Goal: Use online tool/utility: Utilize a website feature to perform a specific function

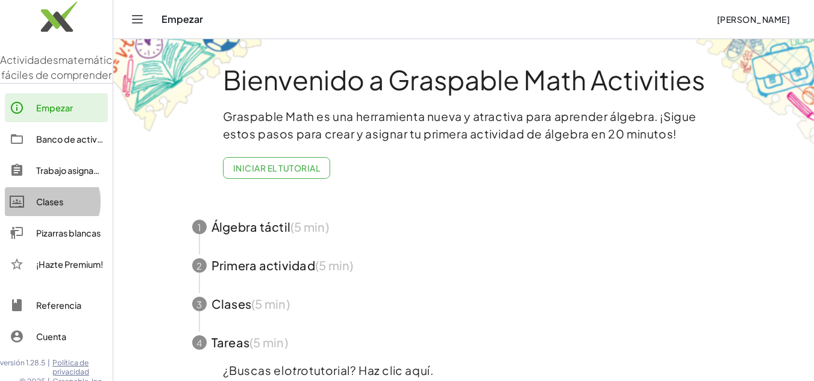
click at [49, 207] on font "Clases" at bounding box center [49, 201] width 27 height 11
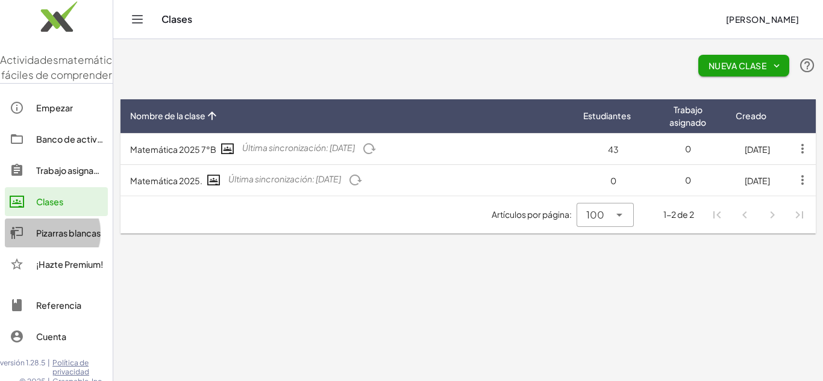
click at [54, 239] on font "Pizarras blancas" at bounding box center [68, 233] width 64 height 11
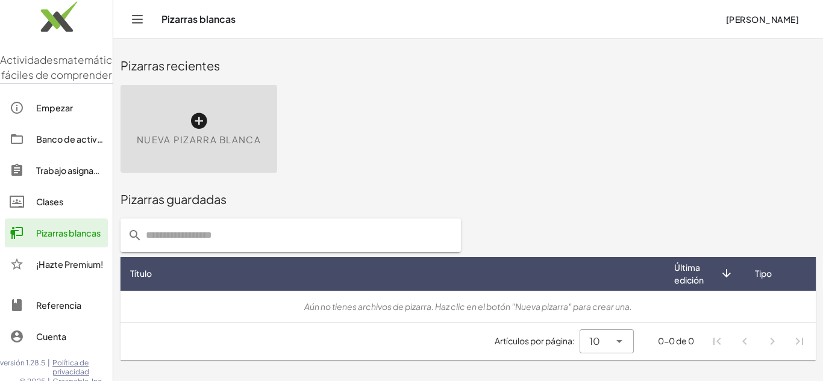
click at [191, 116] on icon at bounding box center [198, 120] width 19 height 19
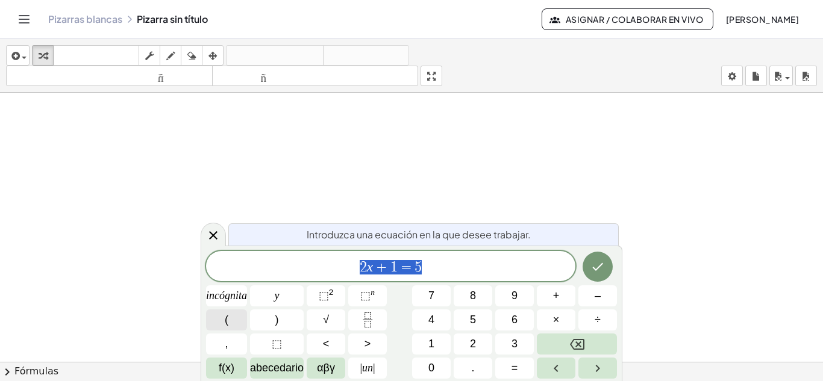
click at [223, 324] on button "(" at bounding box center [226, 320] width 41 height 21
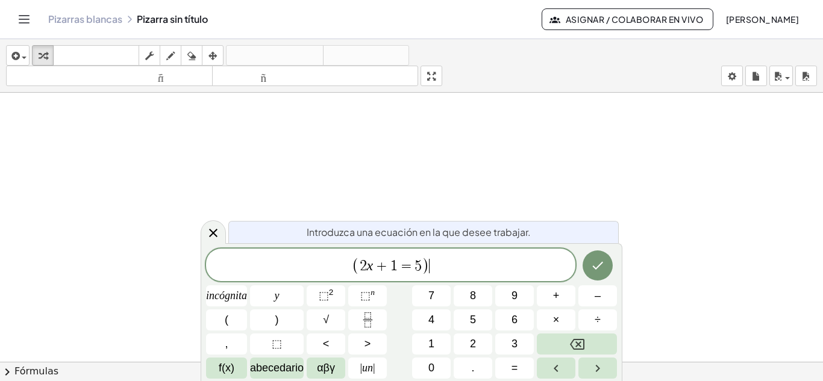
click at [448, 265] on span "( 2 x + 1 = 5 ) ​" at bounding box center [390, 266] width 369 height 20
click at [555, 297] on font "+" at bounding box center [556, 296] width 7 height 12
click at [272, 327] on button ")" at bounding box center [277, 320] width 54 height 21
click at [336, 285] on div "( a + b ) incógnita y ⬚ 2 ⬚ n 7 8 9 + – ( ) √ 4 5 6 × ÷ , ⬚ < > 1 2 3 f(x) abec…" at bounding box center [411, 314] width 411 height 130
click at [327, 298] on font "⬚" at bounding box center [324, 296] width 10 height 12
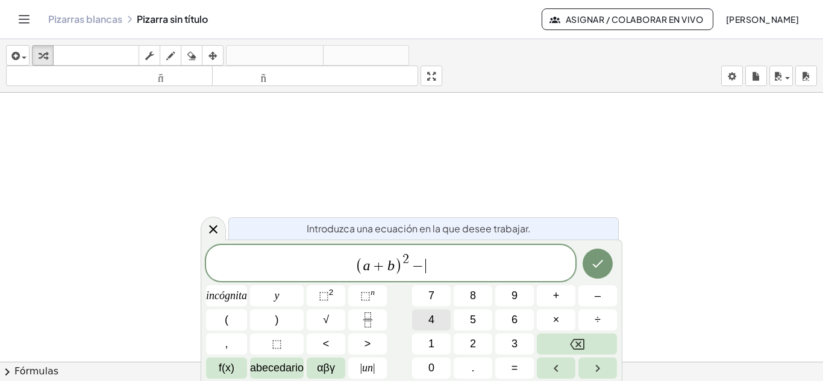
click at [425, 322] on button "4" at bounding box center [431, 320] width 39 height 21
click at [223, 322] on button "(" at bounding box center [226, 320] width 41 height 21
click at [367, 321] on icon "Fracción" at bounding box center [367, 320] width 15 height 15
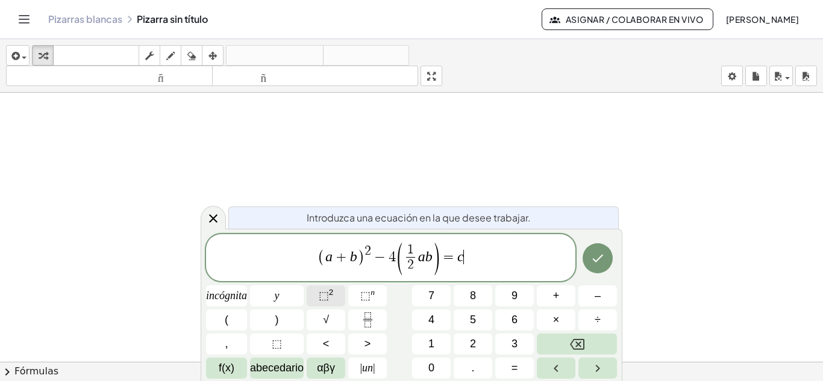
click at [327, 302] on span "⬚ 2" at bounding box center [326, 296] width 15 height 16
click at [599, 262] on icon "Hecho" at bounding box center [597, 258] width 14 height 14
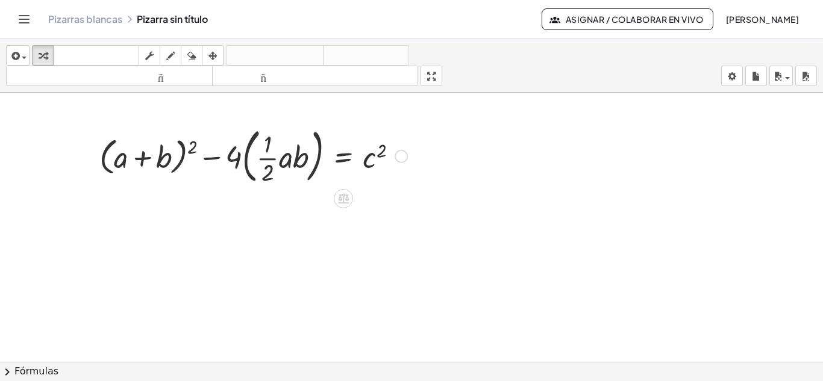
click at [169, 154] on div at bounding box center [253, 155] width 320 height 65
click at [193, 144] on div at bounding box center [253, 155] width 320 height 65
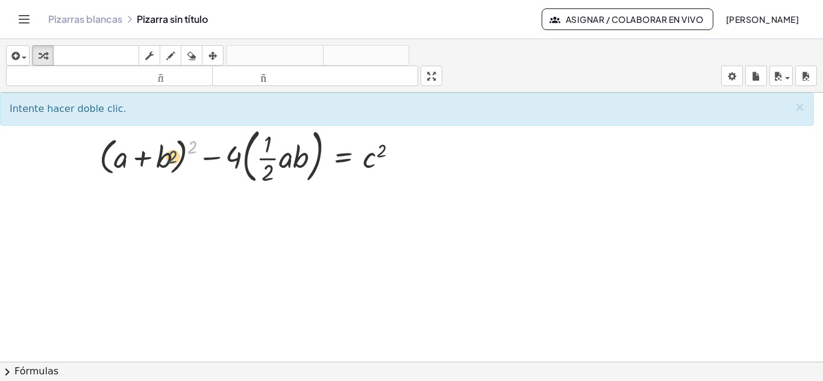
drag, startPoint x: 178, startPoint y: 150, endPoint x: 172, endPoint y: 154, distance: 7.4
click at [172, 154] on div at bounding box center [253, 155] width 320 height 65
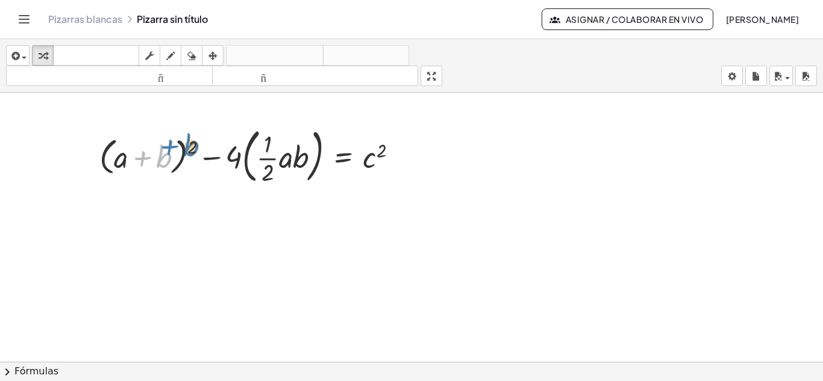
drag, startPoint x: 164, startPoint y: 158, endPoint x: 191, endPoint y: 147, distance: 29.4
click at [191, 147] on div at bounding box center [253, 155] width 320 height 65
click at [146, 161] on div at bounding box center [253, 155] width 320 height 65
click at [140, 158] on div at bounding box center [253, 155] width 320 height 65
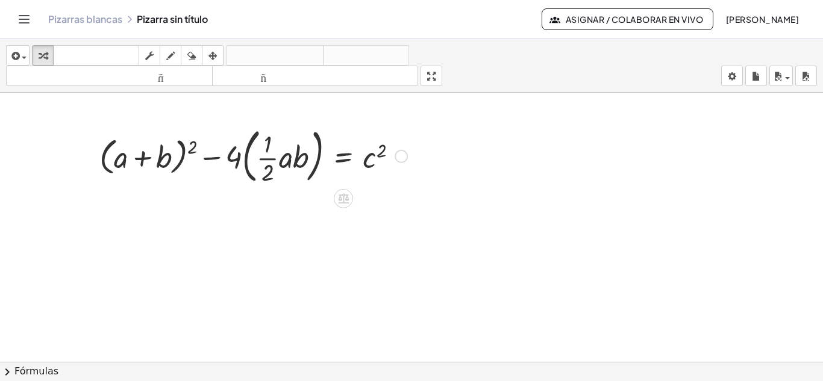
click at [189, 149] on div at bounding box center [253, 155] width 320 height 65
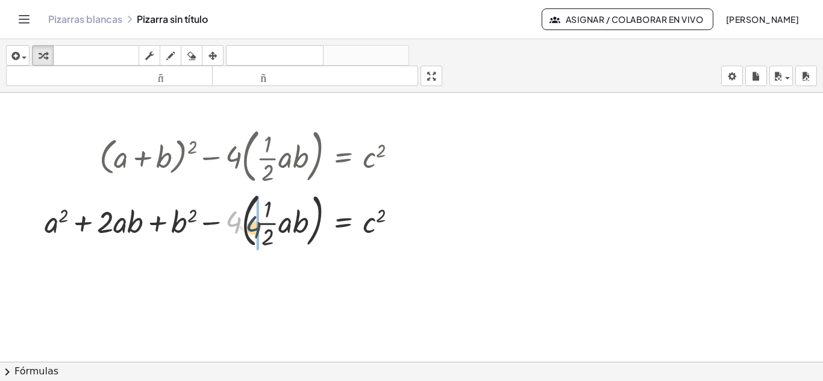
drag, startPoint x: 228, startPoint y: 220, endPoint x: 249, endPoint y: 225, distance: 21.6
click at [249, 225] on div at bounding box center [226, 220] width 375 height 65
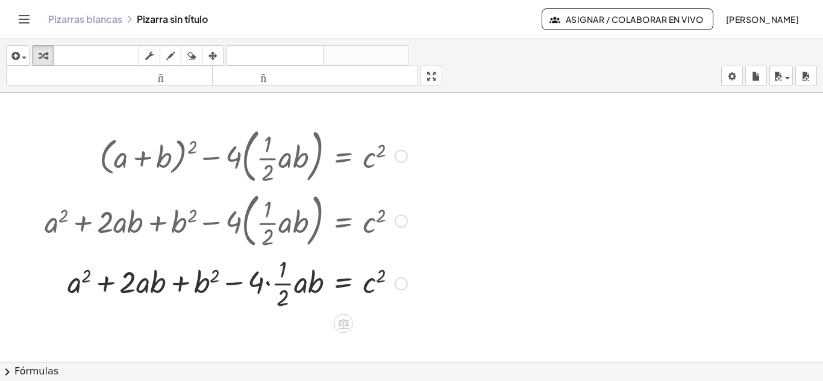
click at [267, 283] on div at bounding box center [226, 282] width 375 height 60
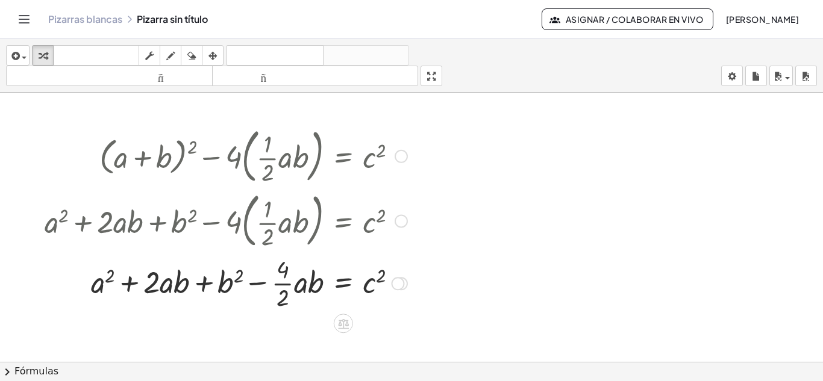
click at [281, 284] on div at bounding box center [226, 282] width 375 height 60
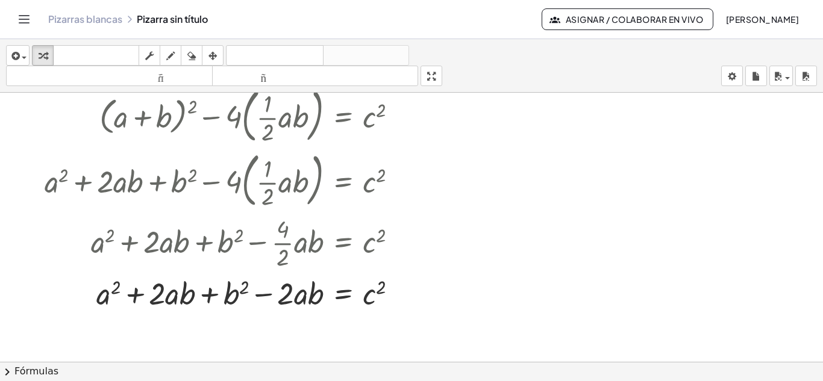
scroll to position [25, 0]
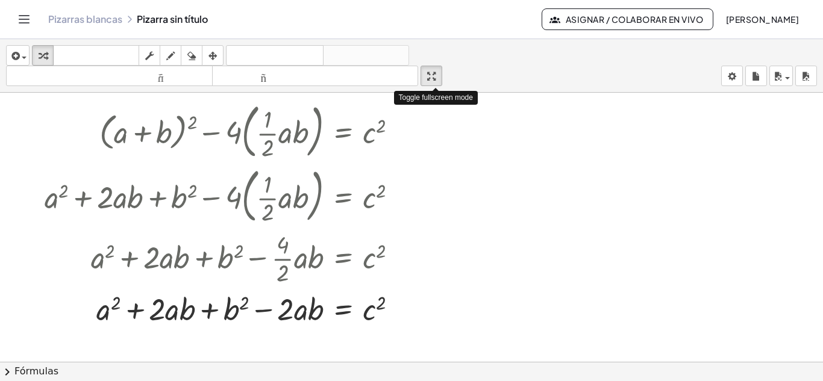
drag, startPoint x: 440, startPoint y: 77, endPoint x: 440, endPoint y: 129, distance: 52.4
click at [440, 129] on div "insertar Seleccione uno: Expresión matemática Función Texto Vídeo de YouTube Gr…" at bounding box center [411, 210] width 823 height 342
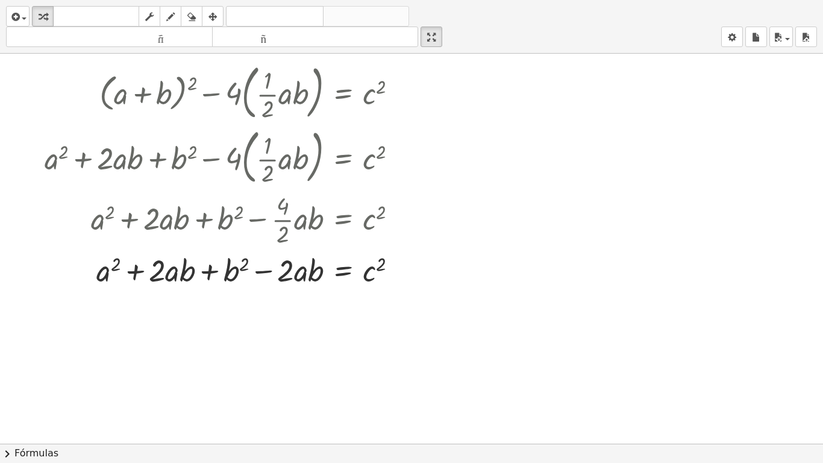
drag, startPoint x: 437, startPoint y: 42, endPoint x: 437, endPoint y: -11, distance: 52.4
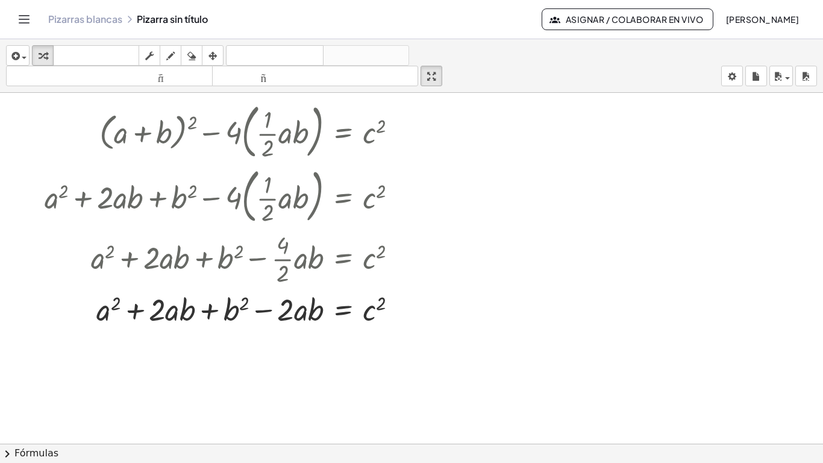
click at [437, 0] on html "Actividades matemáticas fáciles de comprender Empezar Banco de actividades Trab…" at bounding box center [411, 231] width 823 height 463
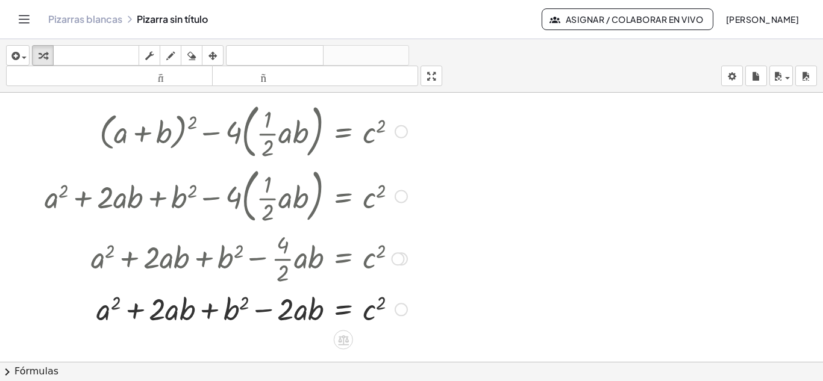
click at [398, 132] on div at bounding box center [401, 131] width 13 height 13
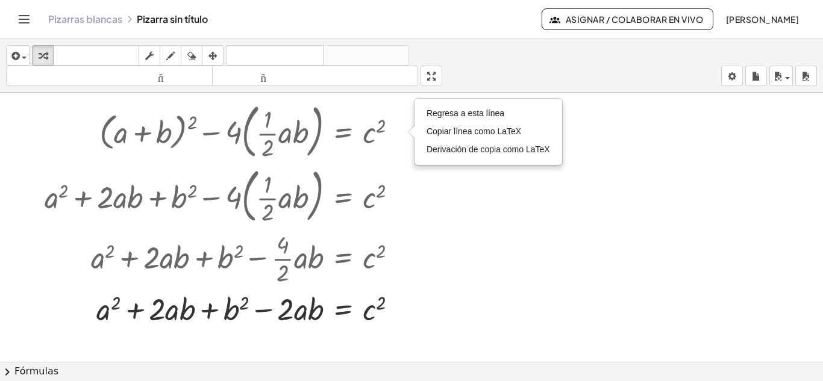
click at [548, 286] on div at bounding box center [411, 345] width 823 height 555
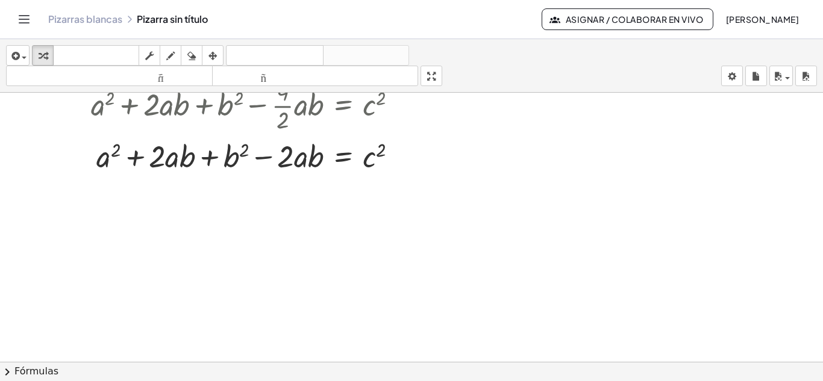
scroll to position [178, 0]
drag, startPoint x: 166, startPoint y: 160, endPoint x: 293, endPoint y: 167, distance: 127.9
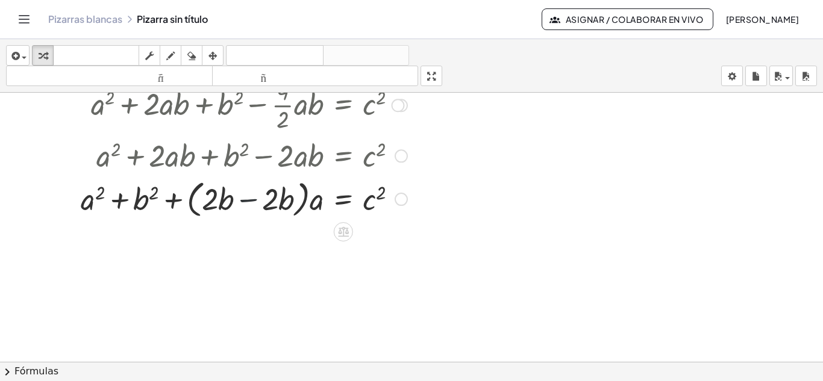
click at [246, 204] on div at bounding box center [226, 198] width 375 height 46
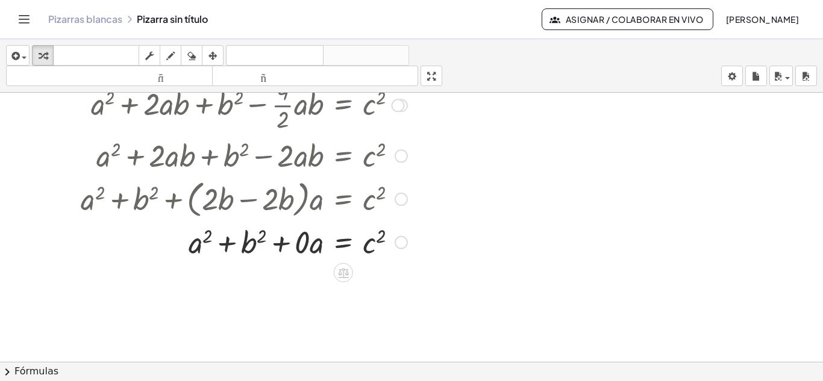
click at [299, 242] on div at bounding box center [226, 241] width 375 height 41
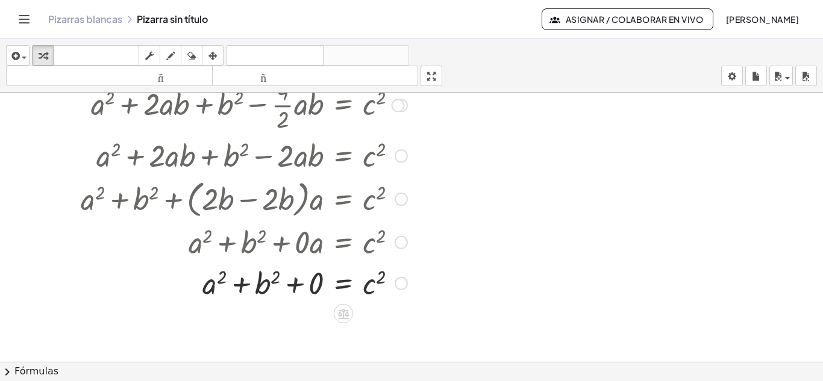
click at [317, 283] on div at bounding box center [226, 282] width 375 height 41
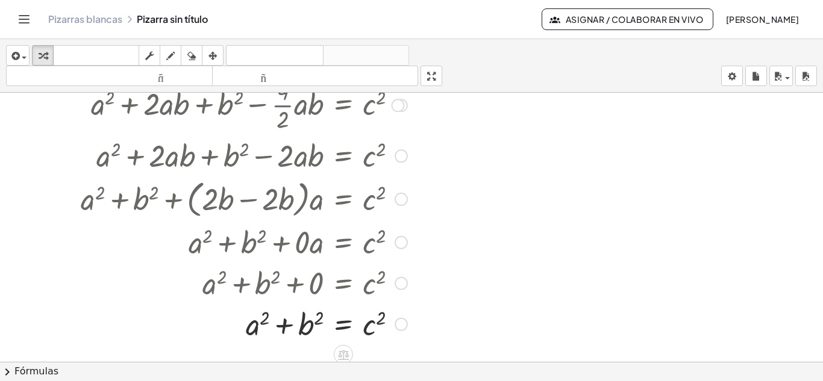
click at [401, 245] on div at bounding box center [401, 242] width 13 height 13
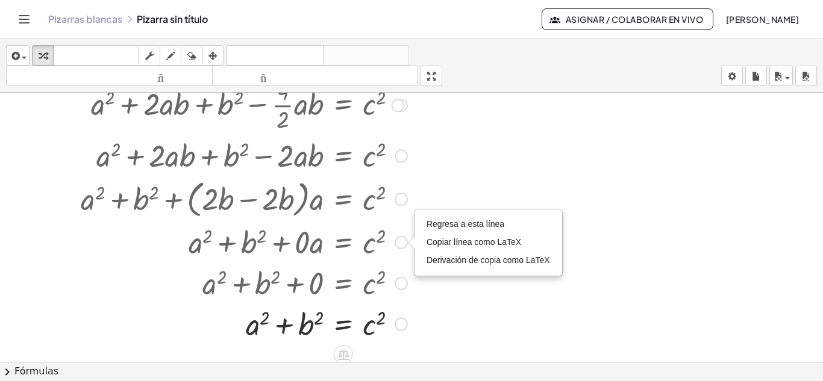
click at [397, 243] on div "Regresa a esta línea Copiar línea como LaTeX Derivación de copia como LaTeX" at bounding box center [401, 242] width 13 height 13
click at [401, 278] on div at bounding box center [401, 283] width 13 height 13
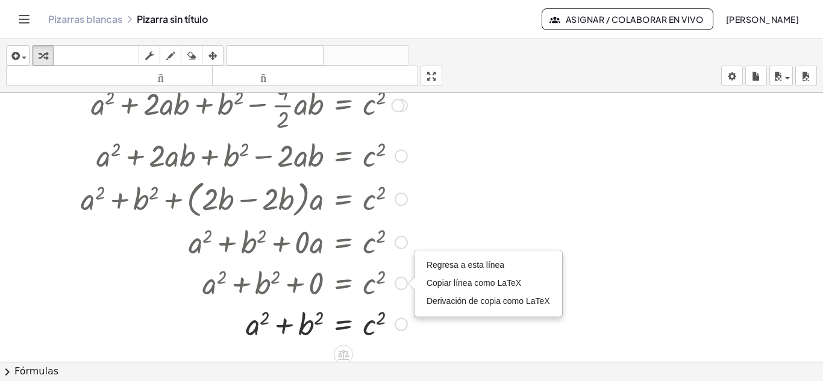
click at [401, 282] on div "Regresa a esta línea Copiar línea como LaTeX Derivación de copia como LaTeX" at bounding box center [401, 283] width 13 height 13
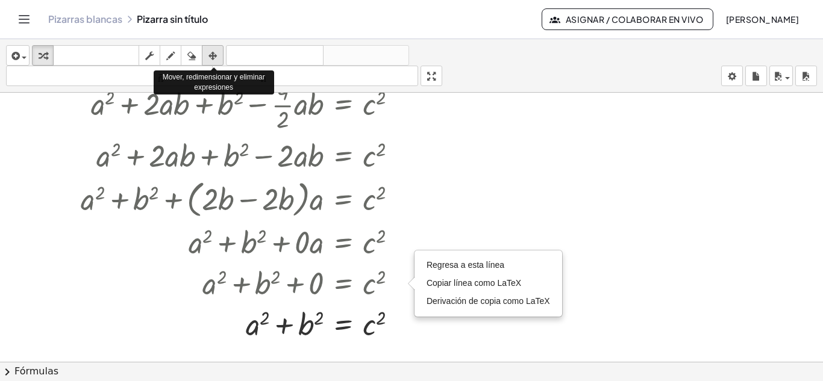
click at [219, 58] on div "button" at bounding box center [213, 55] width 16 height 14
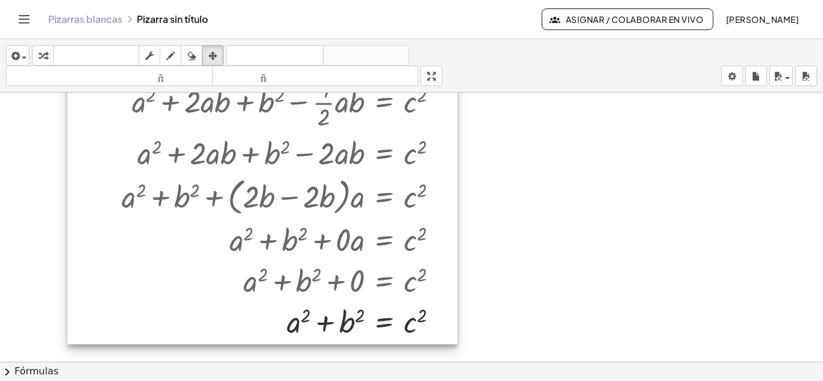
drag, startPoint x: 307, startPoint y: 278, endPoint x: 348, endPoint y: 276, distance: 41.0
click at [348, 276] on div at bounding box center [262, 141] width 390 height 405
click at [337, 284] on div at bounding box center [262, 141] width 390 height 405
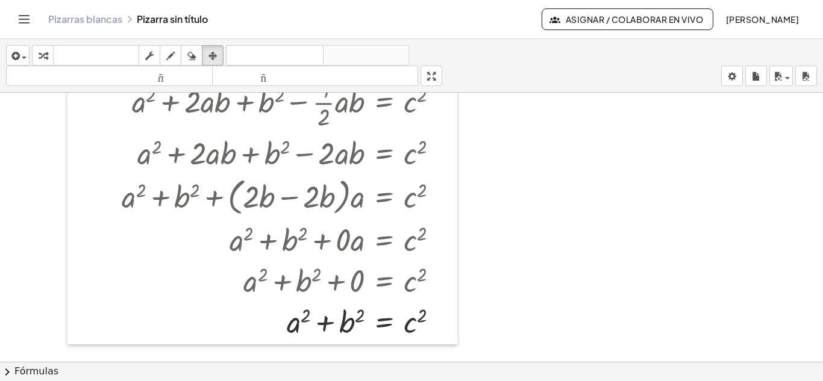
click at [468, 260] on div at bounding box center [411, 191] width 823 height 555
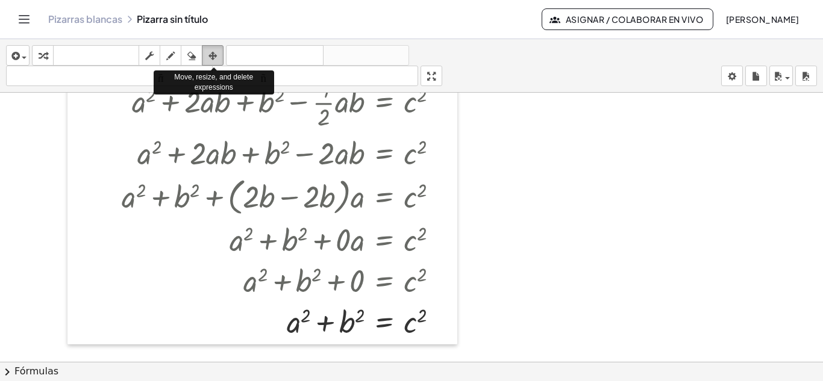
click at [223, 53] on button "arreglar" at bounding box center [213, 55] width 22 height 20
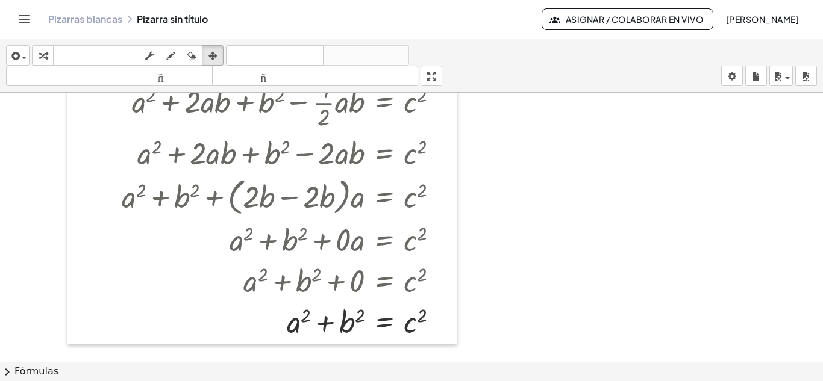
scroll to position [152, 0]
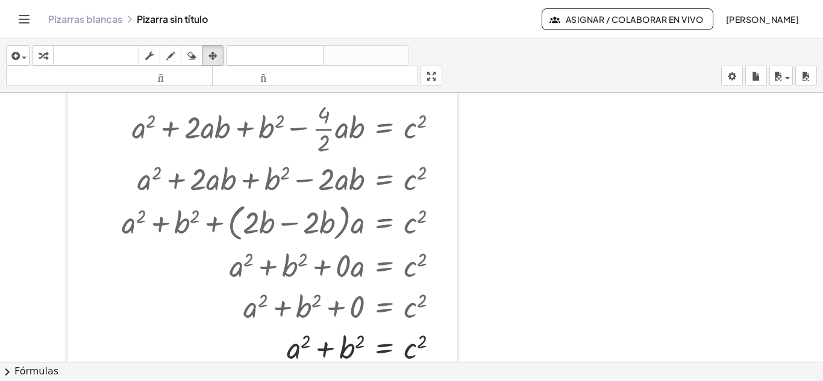
click at [467, 274] on div at bounding box center [411, 217] width 823 height 555
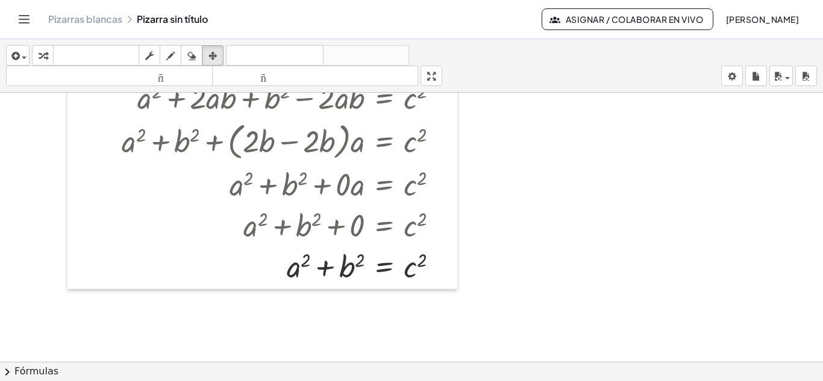
scroll to position [271, 0]
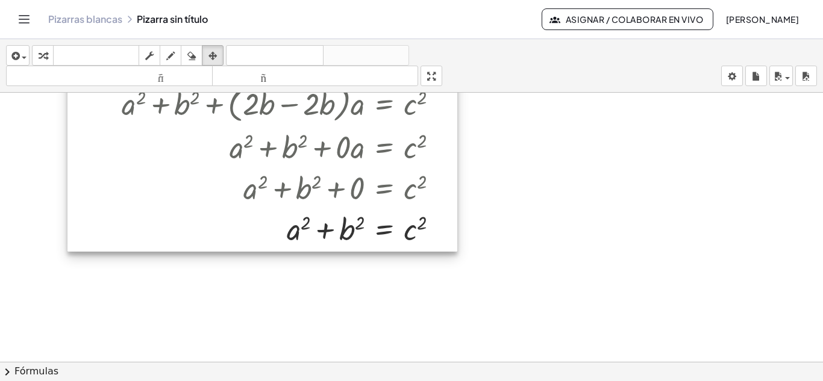
click at [354, 203] on div at bounding box center [262, 48] width 390 height 405
click at [360, 188] on div at bounding box center [262, 48] width 390 height 405
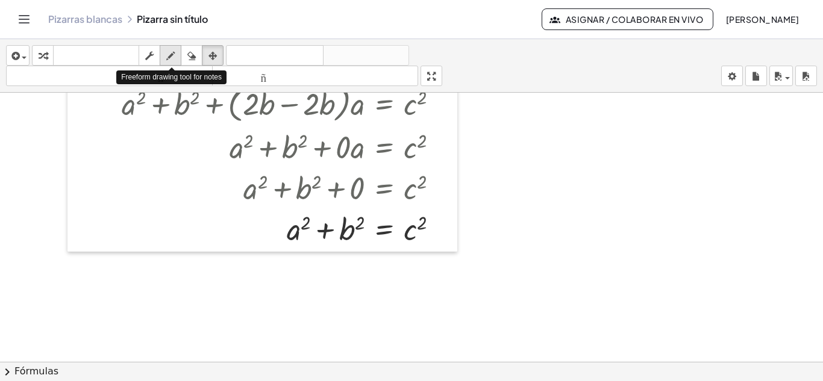
click at [171, 57] on icon "button" at bounding box center [170, 56] width 8 height 14
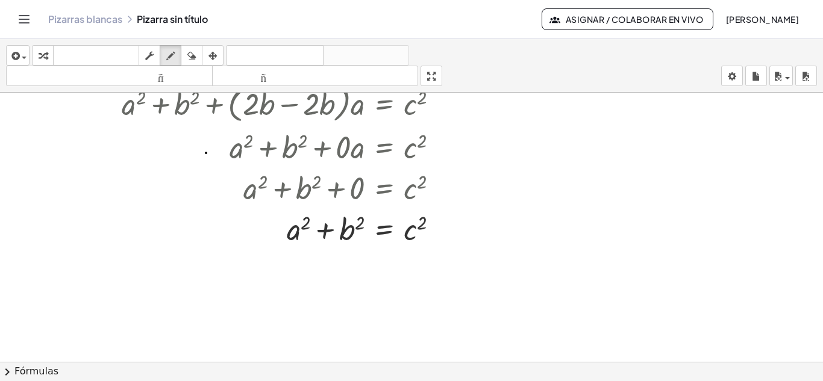
click at [206, 153] on div at bounding box center [411, 99] width 823 height 555
drag, startPoint x: 603, startPoint y: 195, endPoint x: 613, endPoint y: 219, distance: 26.2
click at [613, 219] on div at bounding box center [411, 99] width 823 height 555
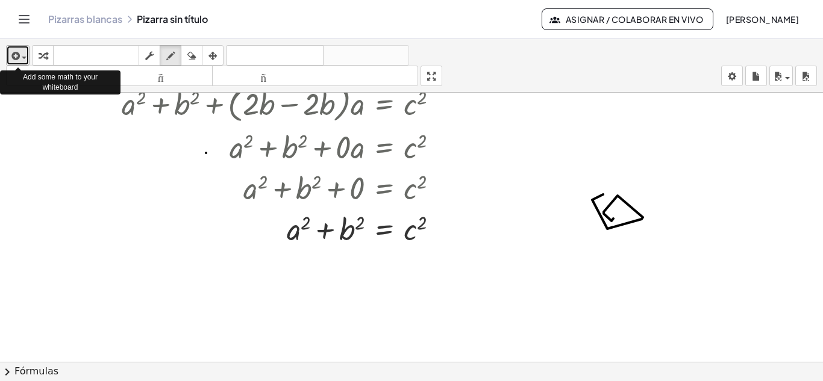
click at [20, 58] on span "button" at bounding box center [21, 57] width 2 height 8
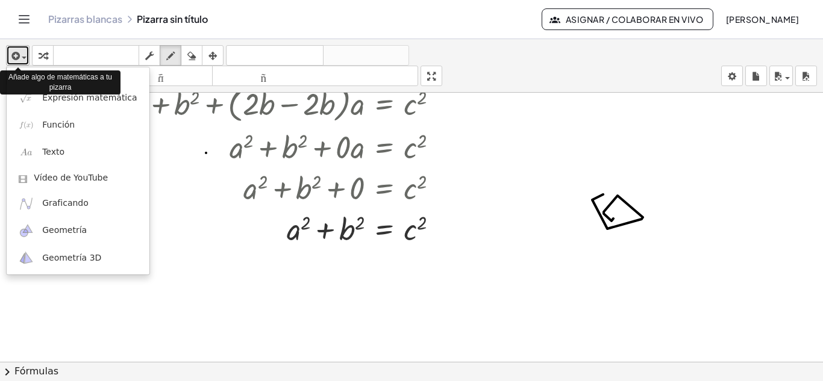
click at [20, 58] on span "button" at bounding box center [21, 57] width 2 height 8
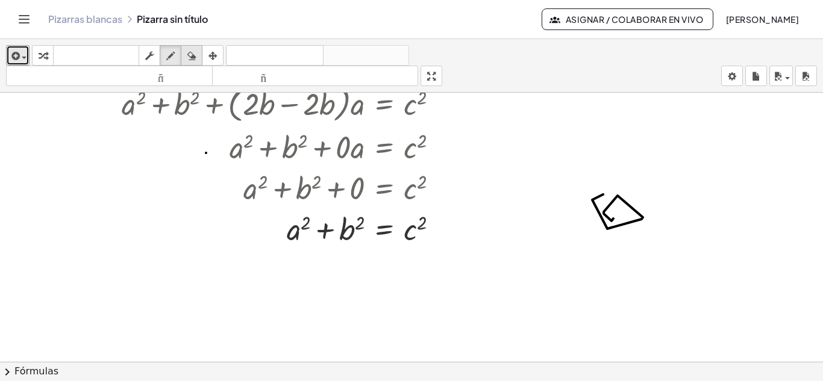
click at [190, 55] on icon "button" at bounding box center [191, 56] width 8 height 14
click at [621, 197] on div at bounding box center [411, 99] width 823 height 555
click at [614, 222] on div at bounding box center [411, 99] width 823 height 555
click at [387, 188] on div at bounding box center [411, 99] width 823 height 555
click at [420, 191] on div at bounding box center [411, 99] width 823 height 555
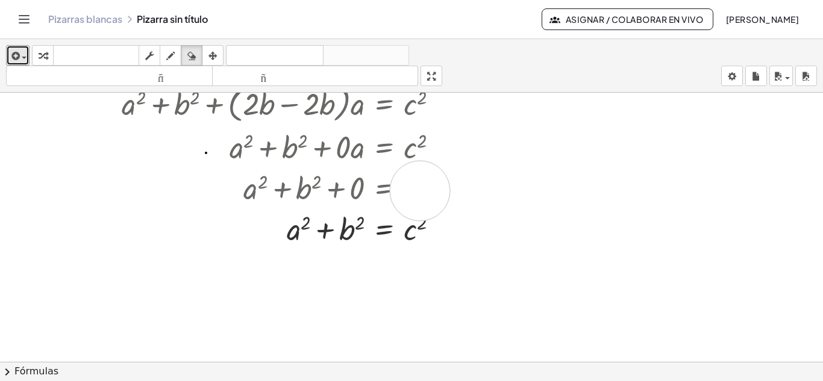
click at [420, 191] on div at bounding box center [411, 99] width 823 height 555
click at [463, 187] on div at bounding box center [411, 99] width 823 height 555
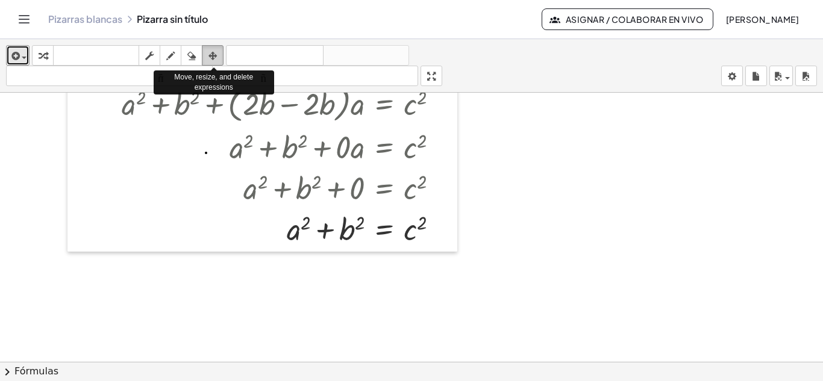
click at [217, 54] on icon "button" at bounding box center [212, 56] width 8 height 14
click at [210, 55] on icon "button" at bounding box center [212, 56] width 8 height 14
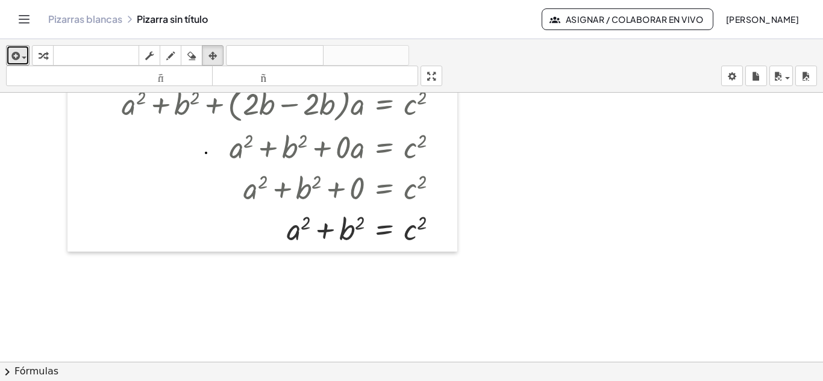
click at [536, 142] on div at bounding box center [411, 99] width 823 height 555
click at [287, 58] on font "deshacer" at bounding box center [275, 55] width 92 height 11
click at [350, 60] on font "rehacer" at bounding box center [366, 55] width 80 height 11
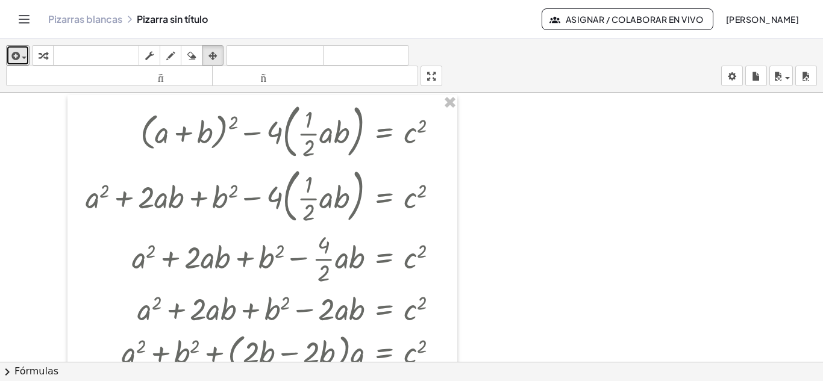
scroll to position [0, 0]
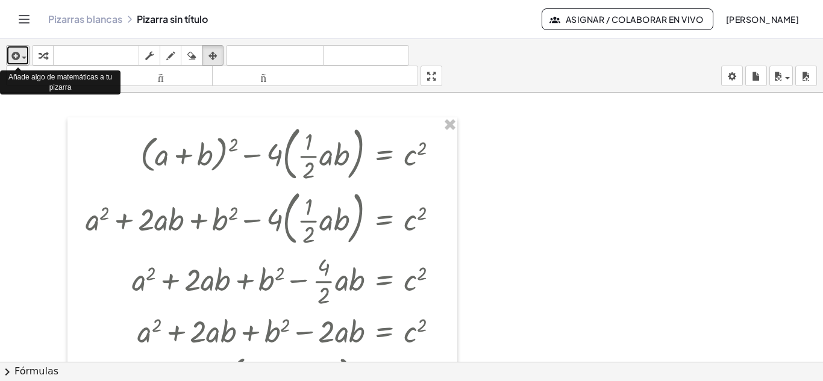
click at [23, 58] on span "button" at bounding box center [24, 58] width 5 height 2
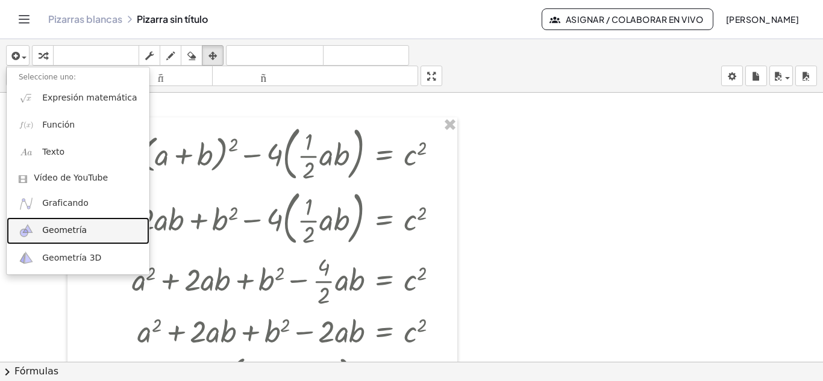
click at [61, 239] on link "Geometría" at bounding box center [78, 230] width 143 height 27
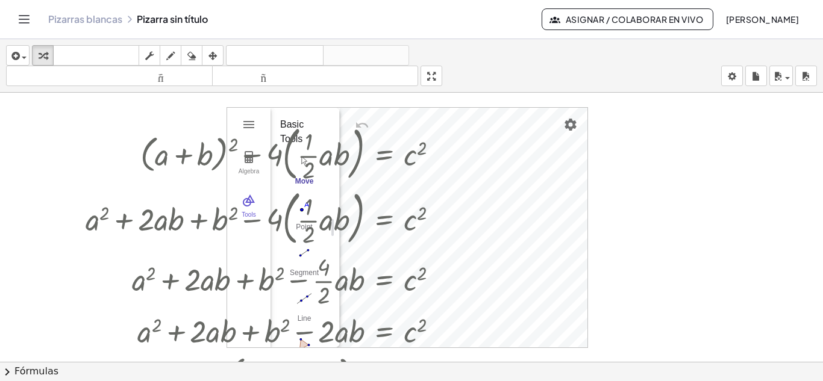
click at [677, 157] on div "+ ( + a + b ) 2 − · 4 · ( · · 1 · 2 · a · b ) = c 2 Regresa a esta línea Copiar…" at bounding box center [411, 370] width 823 height 555
click at [628, 219] on div "+ ( + a + b ) 2 − · 4 · ( · · 1 · 2 · a · b ) = c 2 Regresa a esta línea Copiar…" at bounding box center [411, 370] width 823 height 555
click at [519, 167] on div "Algebra Tools GeoGebra Geometry Basic Tools Move Point Segment Line Polygon Cir…" at bounding box center [407, 228] width 360 height 240
click at [569, 126] on img "Settings" at bounding box center [570, 124] width 14 height 14
drag, startPoint x: 250, startPoint y: 117, endPoint x: 306, endPoint y: 113, distance: 56.2
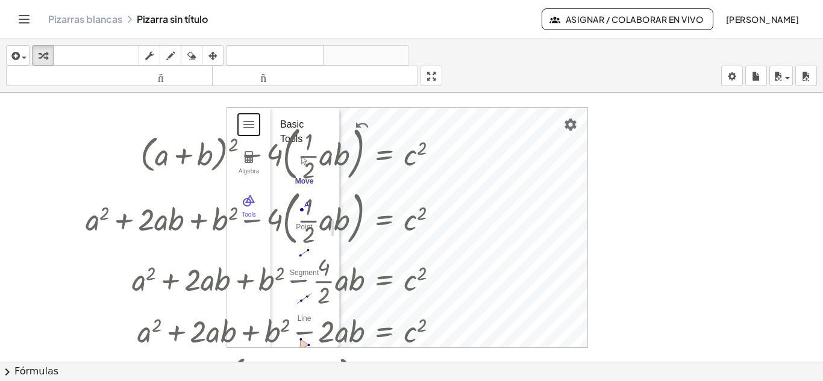
click at [306, 113] on div "Algebra Tools GeoGebra Geometry Basic Tools Move Point Segment Line Polygon Cir…" at bounding box center [407, 227] width 361 height 241
click at [193, 52] on icon "button" at bounding box center [191, 56] width 8 height 14
click at [514, 112] on div at bounding box center [411, 370] width 823 height 555
click at [243, 113] on div at bounding box center [411, 370] width 823 height 555
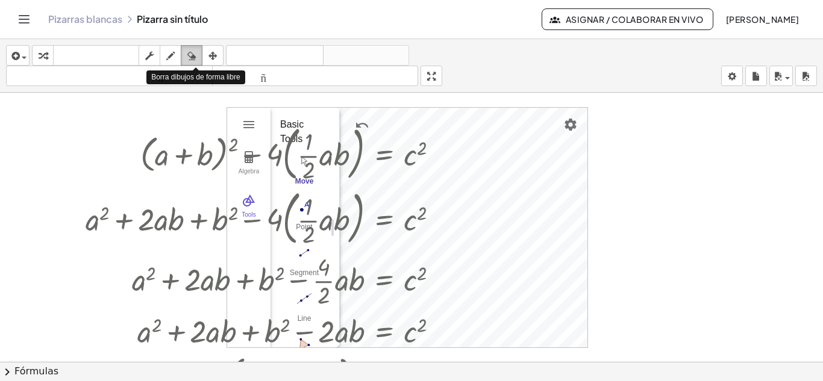
click at [191, 58] on icon "button" at bounding box center [191, 56] width 8 height 14
click at [212, 57] on icon "button" at bounding box center [212, 56] width 8 height 14
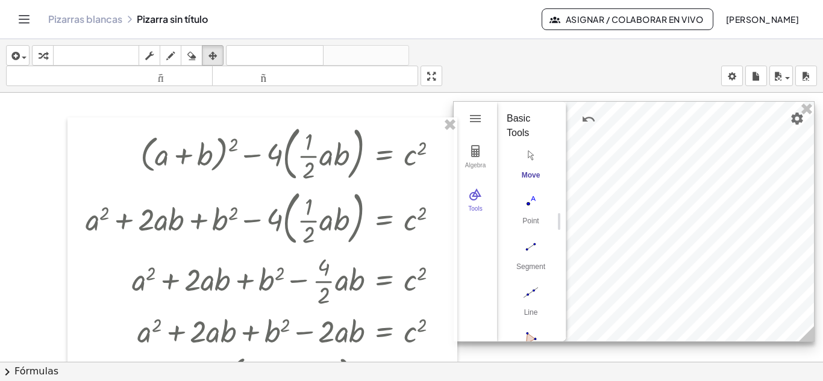
drag, startPoint x: 513, startPoint y: 145, endPoint x: 739, endPoint y: 139, distance: 225.4
click at [739, 139] on div at bounding box center [634, 222] width 360 height 240
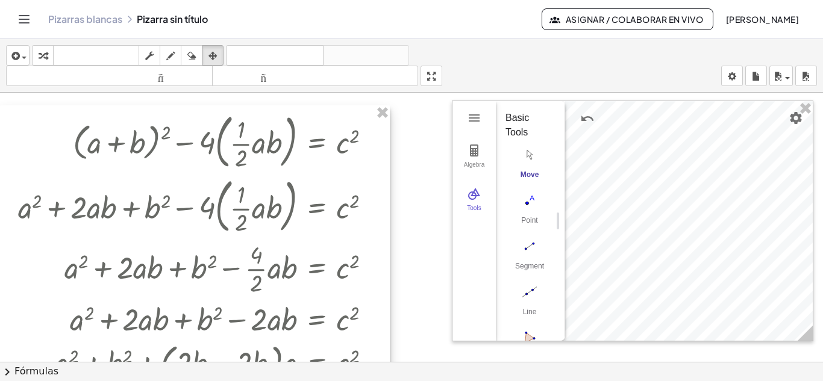
drag, startPoint x: 266, startPoint y: 130, endPoint x: 512, endPoint y: 172, distance: 250.1
click at [157, 116] on div at bounding box center [195, 307] width 390 height 405
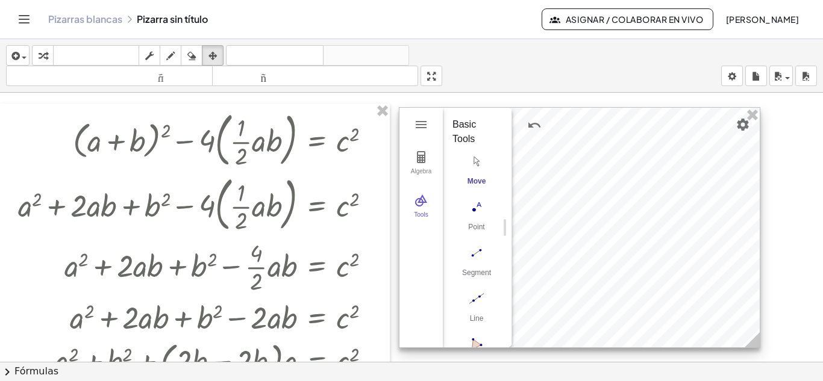
drag, startPoint x: 605, startPoint y: 173, endPoint x: 552, endPoint y: 180, distance: 53.4
click at [552, 180] on div at bounding box center [579, 228] width 360 height 240
click at [426, 166] on button "Algebra" at bounding box center [420, 163] width 43 height 43
click at [425, 205] on img "Geometry" at bounding box center [421, 200] width 14 height 14
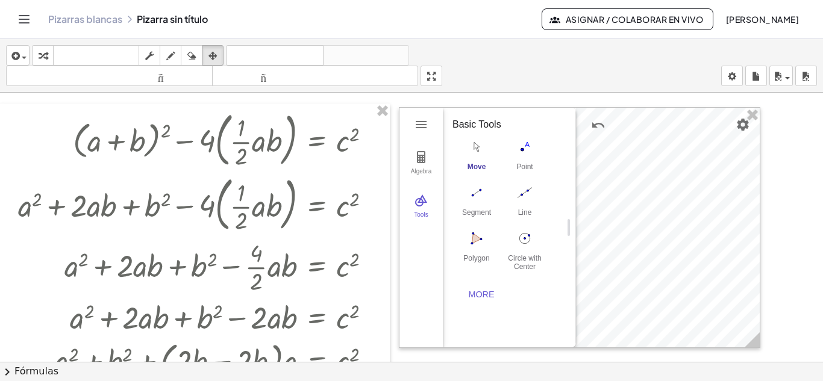
drag, startPoint x: 507, startPoint y: 225, endPoint x: 571, endPoint y: 225, distance: 63.9
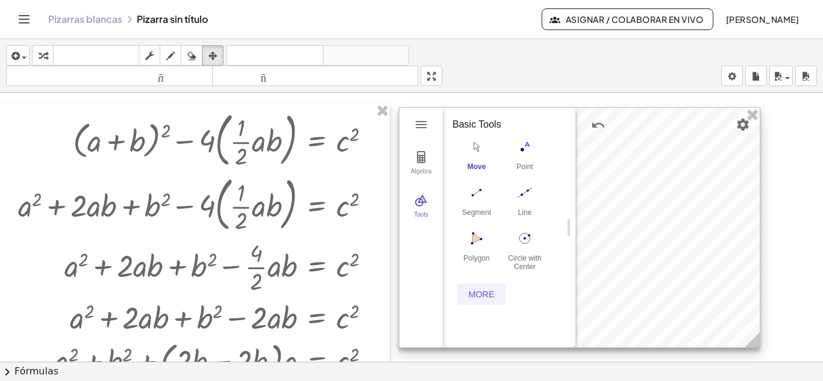
click at [472, 293] on div "More" at bounding box center [481, 295] width 39 height 10
click at [474, 239] on img "Polygon. Select all vertices, then first vertex again" at bounding box center [476, 238] width 48 height 19
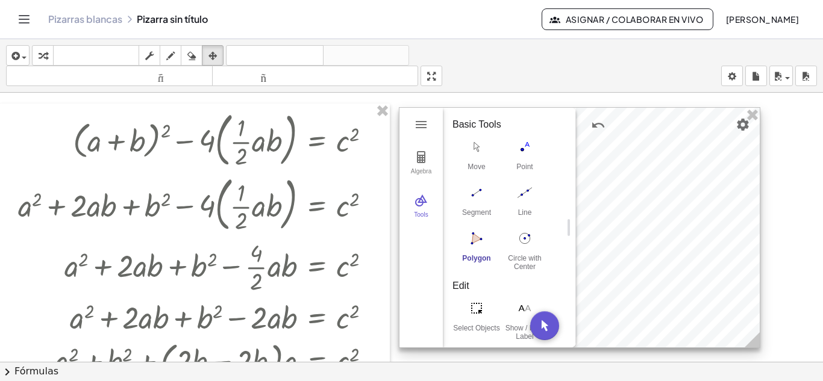
click at [610, 166] on div at bounding box center [579, 228] width 360 height 240
click at [470, 241] on img "Polygon. Select all vertices, then first vertex again" at bounding box center [476, 238] width 48 height 19
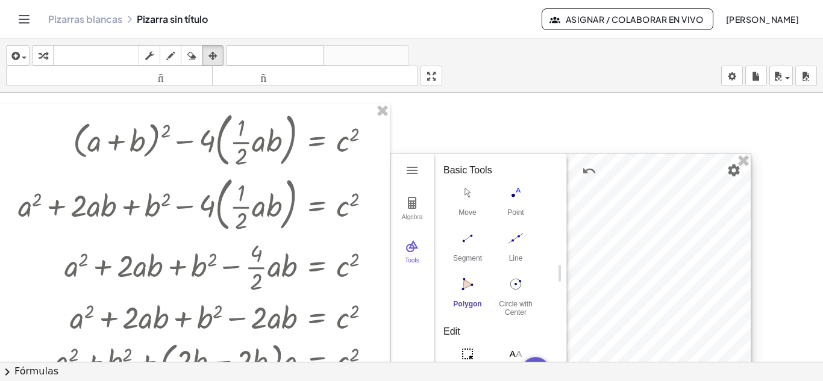
drag, startPoint x: 622, startPoint y: 192, endPoint x: 613, endPoint y: 237, distance: 46.7
click at [613, 237] on div at bounding box center [570, 274] width 360 height 240
click at [516, 194] on img "Point. Select position or line, function, or curve" at bounding box center [516, 192] width 48 height 19
click at [637, 210] on div at bounding box center [570, 274] width 360 height 240
click at [517, 208] on button "Point" at bounding box center [516, 204] width 48 height 43
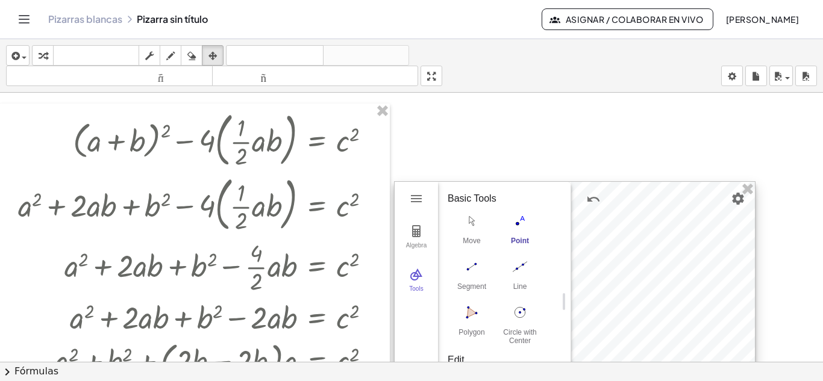
drag, startPoint x: 594, startPoint y: 204, endPoint x: 598, endPoint y: 233, distance: 28.6
click at [598, 233] on div at bounding box center [575, 302] width 360 height 240
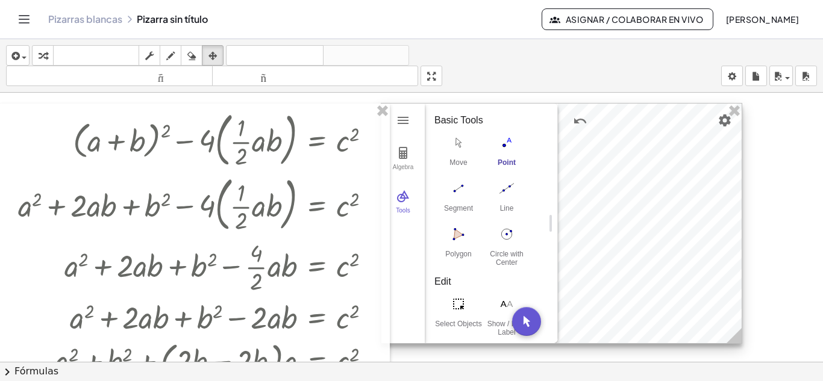
drag, startPoint x: 601, startPoint y: 246, endPoint x: 588, endPoint y: 168, distance: 79.4
click at [588, 168] on div at bounding box center [561, 224] width 360 height 240
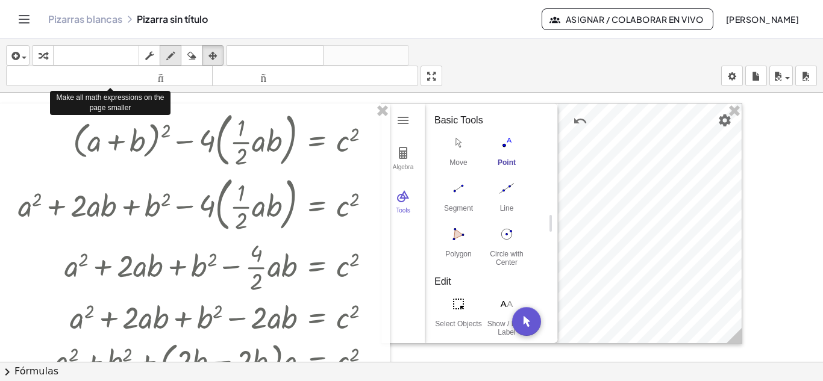
click at [166, 64] on button "dibujar" at bounding box center [171, 55] width 22 height 20
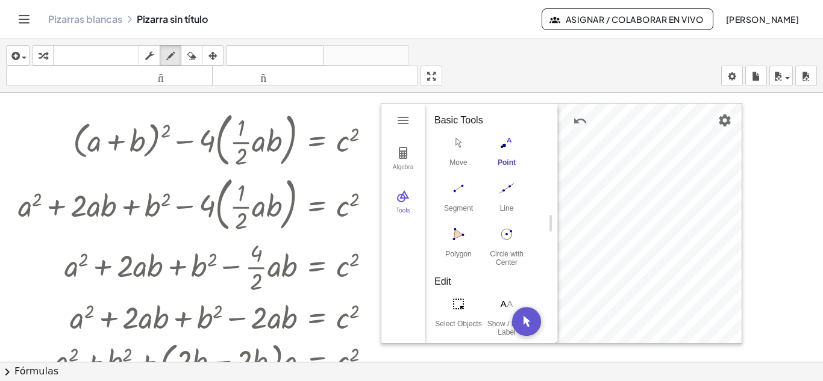
click at [502, 147] on div at bounding box center [411, 370] width 823 height 555
drag, startPoint x: 611, startPoint y: 169, endPoint x: 606, endPoint y: 175, distance: 8.2
click at [606, 175] on div at bounding box center [411, 370] width 823 height 555
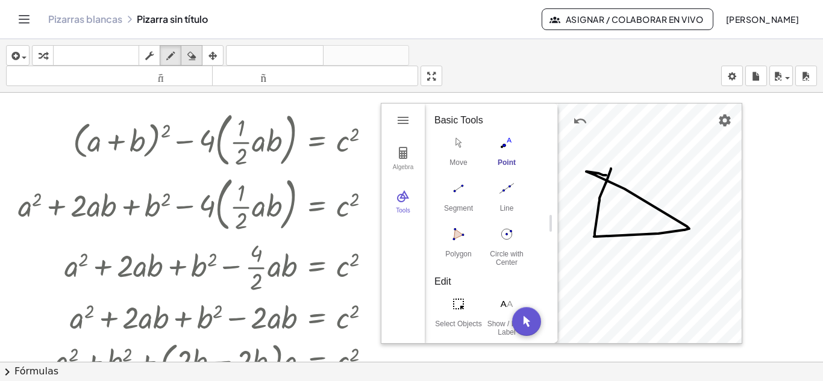
click at [196, 52] on icon "button" at bounding box center [191, 56] width 8 height 14
click at [635, 186] on div at bounding box center [411, 370] width 823 height 555
click at [607, 182] on div at bounding box center [411, 370] width 823 height 555
click at [602, 211] on div at bounding box center [411, 370] width 823 height 555
click at [677, 216] on div at bounding box center [411, 370] width 823 height 555
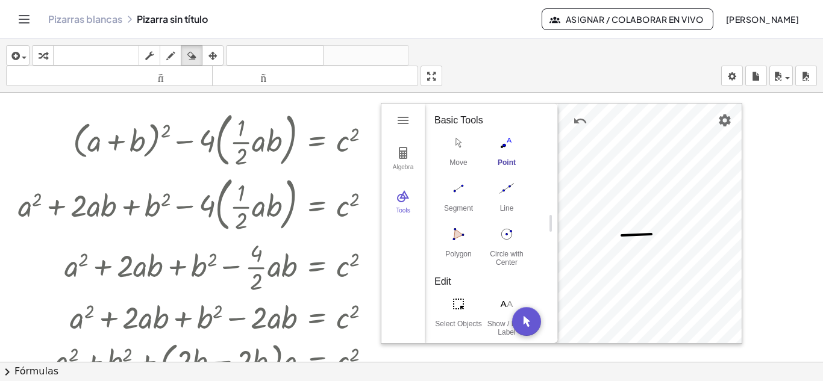
click at [633, 232] on div at bounding box center [411, 370] width 823 height 555
click at [503, 148] on div at bounding box center [411, 370] width 823 height 555
click at [211, 50] on icon "button" at bounding box center [212, 56] width 8 height 14
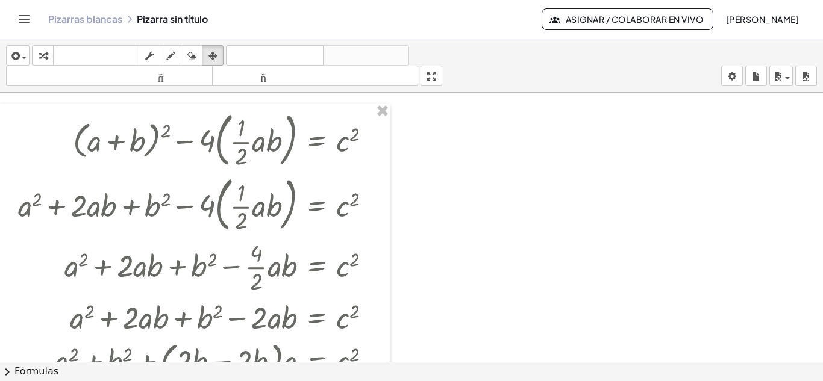
click at [551, 178] on div at bounding box center [411, 370] width 823 height 555
click at [457, 178] on div at bounding box center [411, 370] width 823 height 555
click at [370, 182] on div at bounding box center [195, 306] width 390 height 405
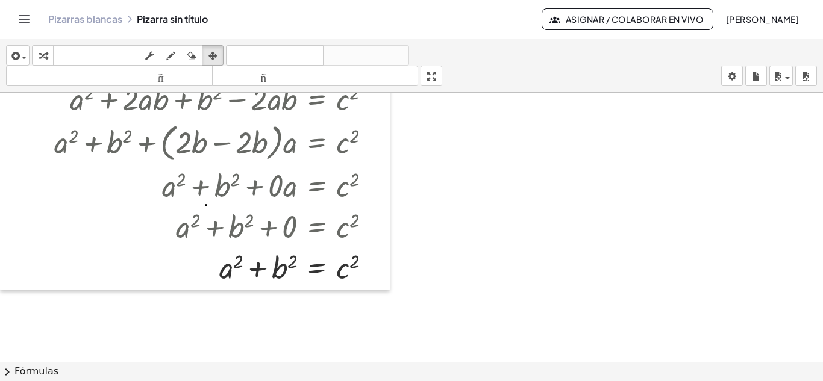
scroll to position [219, 0]
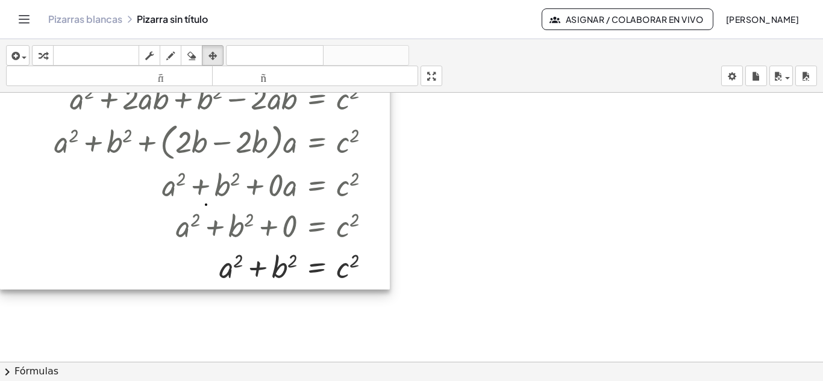
click at [330, 268] on div at bounding box center [195, 86] width 390 height 405
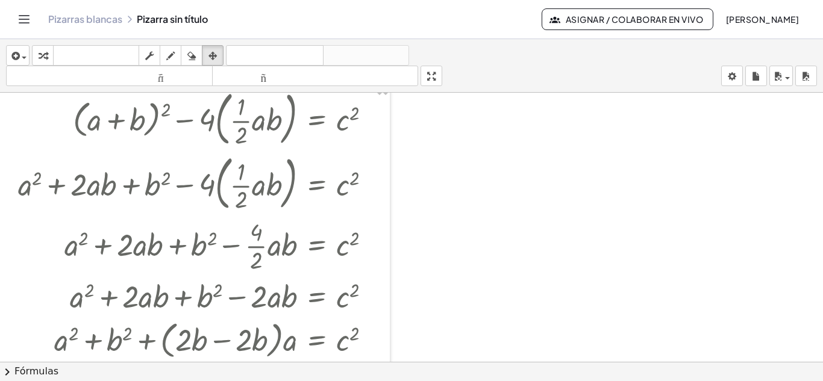
scroll to position [0, 0]
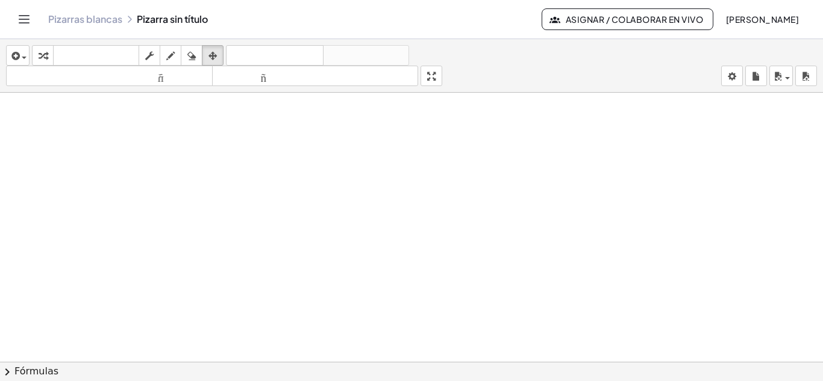
click at [501, 151] on div at bounding box center [411, 370] width 823 height 555
click at [20, 18] on icon "Cambiar navegación" at bounding box center [24, 19] width 14 height 14
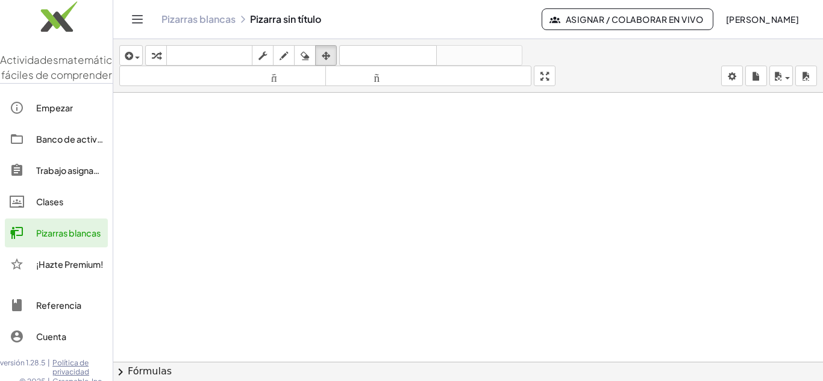
click at [159, 234] on div at bounding box center [468, 370] width 710 height 555
click at [388, 59] on font "deshacer" at bounding box center [388, 55] width 92 height 11
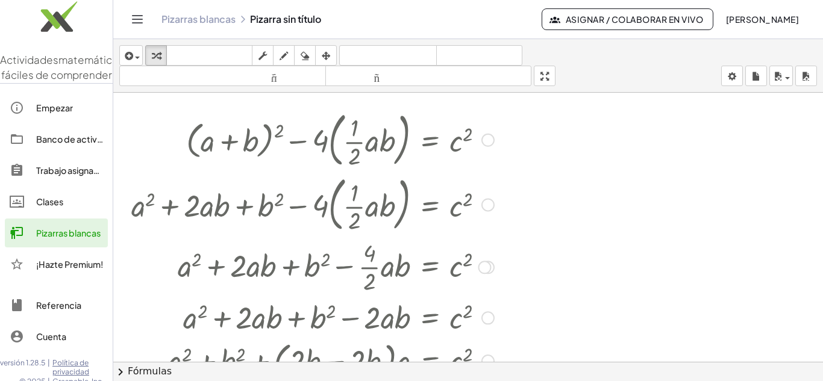
click at [480, 202] on div at bounding box center [312, 204] width 375 height 65
click at [537, 228] on div at bounding box center [468, 370] width 710 height 555
click at [136, 22] on icon "Cambiar navegación" at bounding box center [137, 19] width 14 height 14
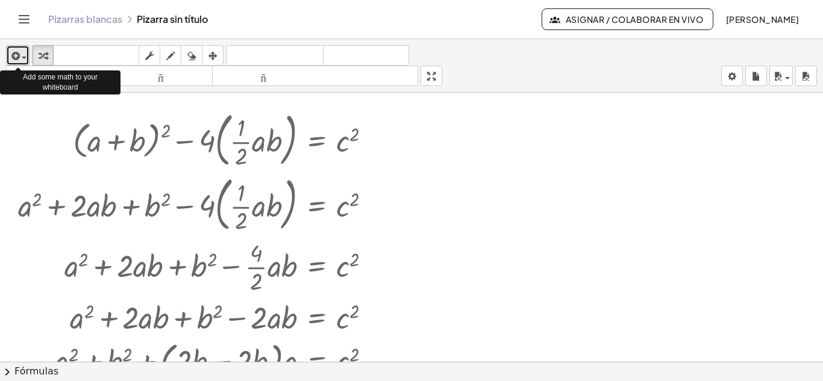
click at [22, 58] on span "button" at bounding box center [24, 58] width 5 height 2
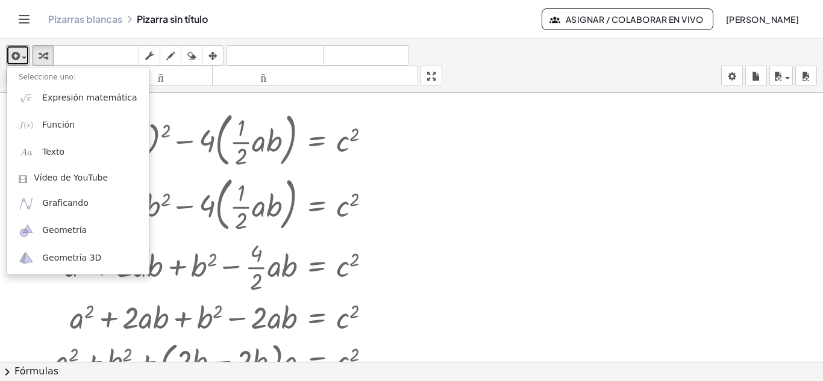
click at [166, 96] on div at bounding box center [411, 370] width 823 height 555
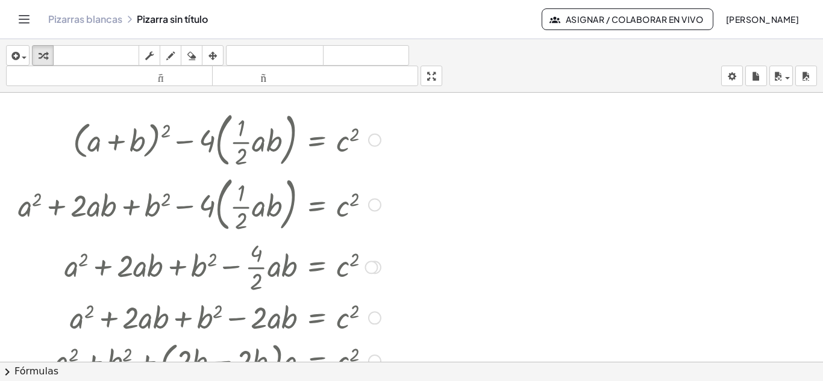
click at [64, 126] on div at bounding box center [199, 139] width 375 height 65
click at [125, 140] on div at bounding box center [199, 139] width 375 height 65
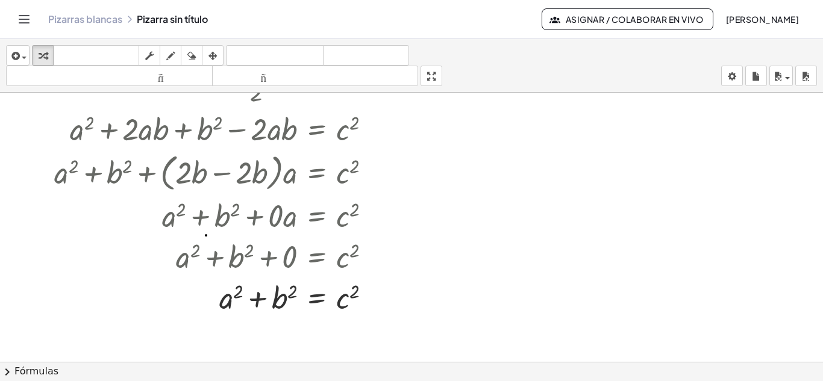
scroll to position [189, 0]
click at [233, 301] on div at bounding box center [199, 296] width 375 height 41
click at [488, 276] on div at bounding box center [411, 181] width 823 height 555
click at [283, 260] on div at bounding box center [199, 255] width 375 height 41
drag, startPoint x: 289, startPoint y: 260, endPoint x: 228, endPoint y: 263, distance: 61.5
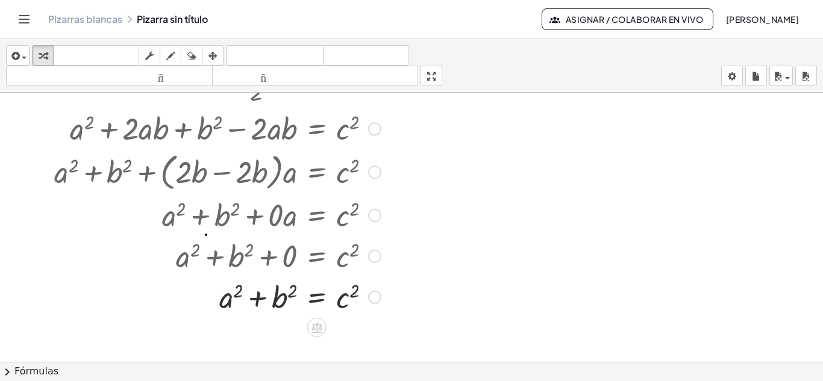
click at [228, 263] on div at bounding box center [199, 255] width 375 height 41
drag, startPoint x: 375, startPoint y: 257, endPoint x: 370, endPoint y: 217, distance: 40.7
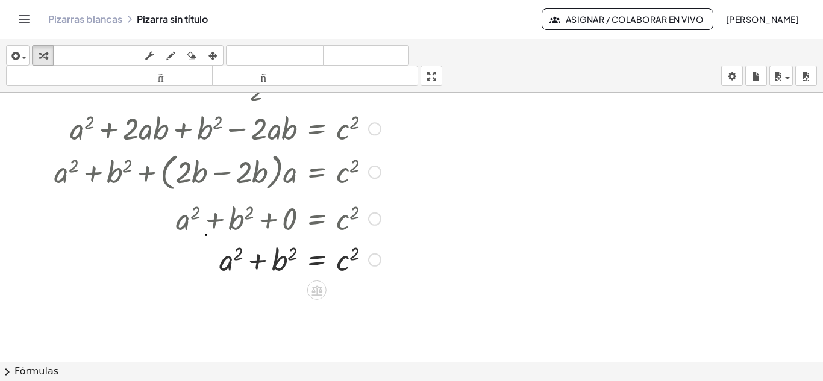
drag, startPoint x: 373, startPoint y: 261, endPoint x: 380, endPoint y: 225, distance: 36.2
click at [317, 219] on div "+ a 2 + b 2 + 0 = c 2" at bounding box center [317, 219] width 0 height 0
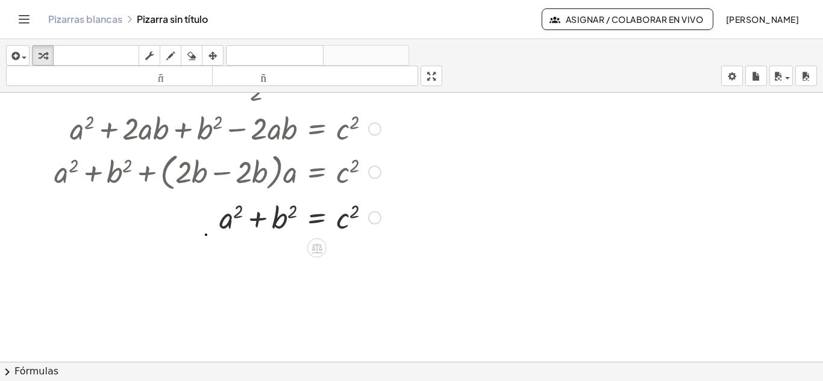
drag, startPoint x: 374, startPoint y: 261, endPoint x: 373, endPoint y: 219, distance: 41.6
click at [373, 219] on div at bounding box center [374, 217] width 13 height 13
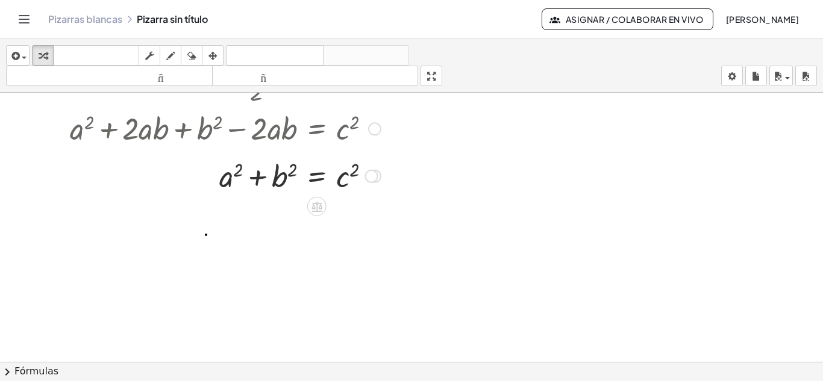
drag, startPoint x: 372, startPoint y: 219, endPoint x: 380, endPoint y: 177, distance: 43.4
click at [317, 177] on div "+ a 2 + b 2 = c 2" at bounding box center [317, 177] width 0 height 0
click at [447, 192] on div at bounding box center [411, 181] width 823 height 555
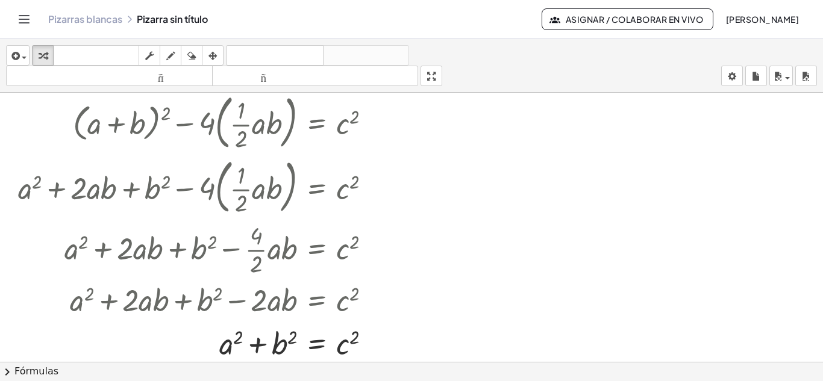
scroll to position [17, 0]
